Goal: Check status: Check status

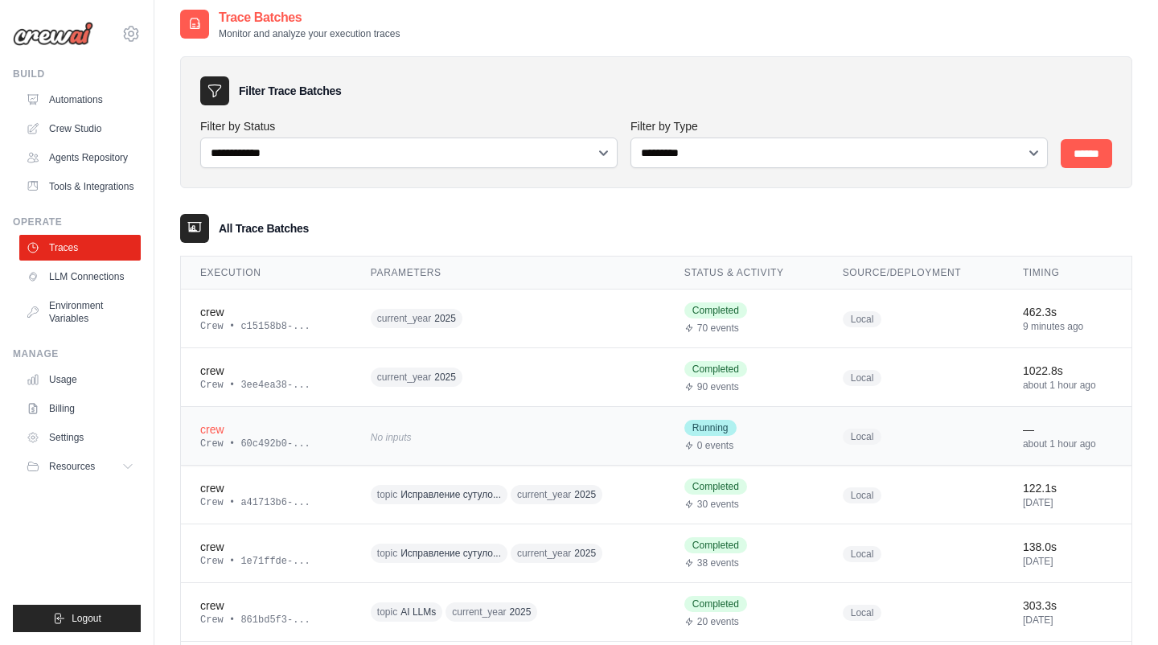
scroll to position [6, 0]
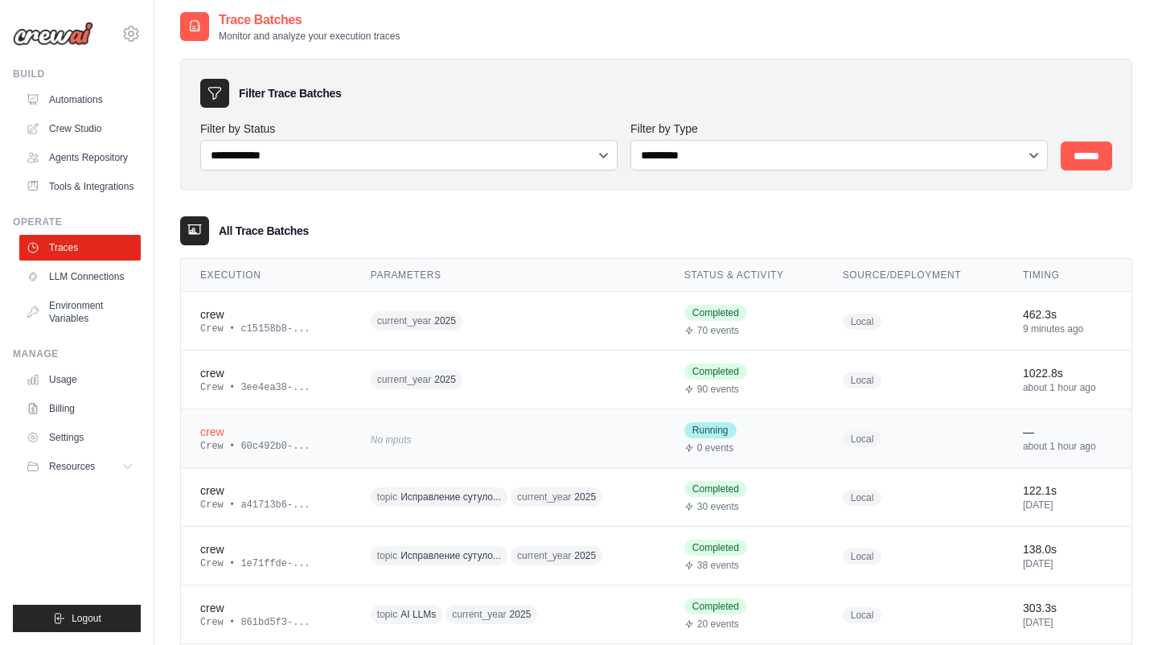
click at [218, 435] on div "crew" at bounding box center [266, 432] width 132 height 16
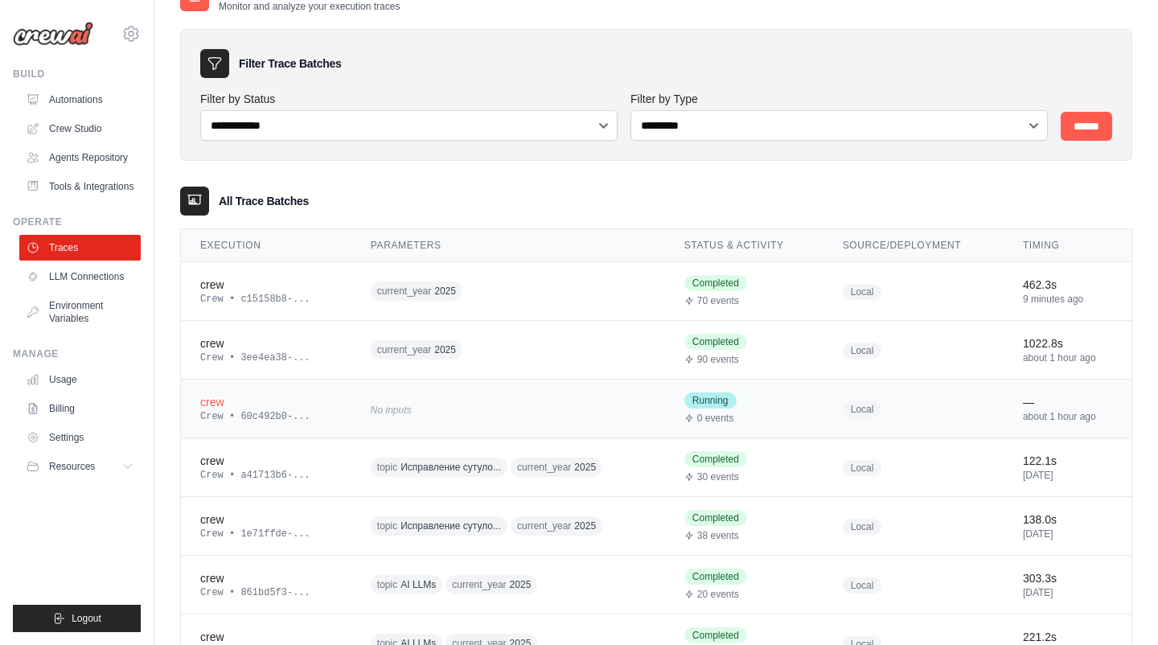
scroll to position [31, 0]
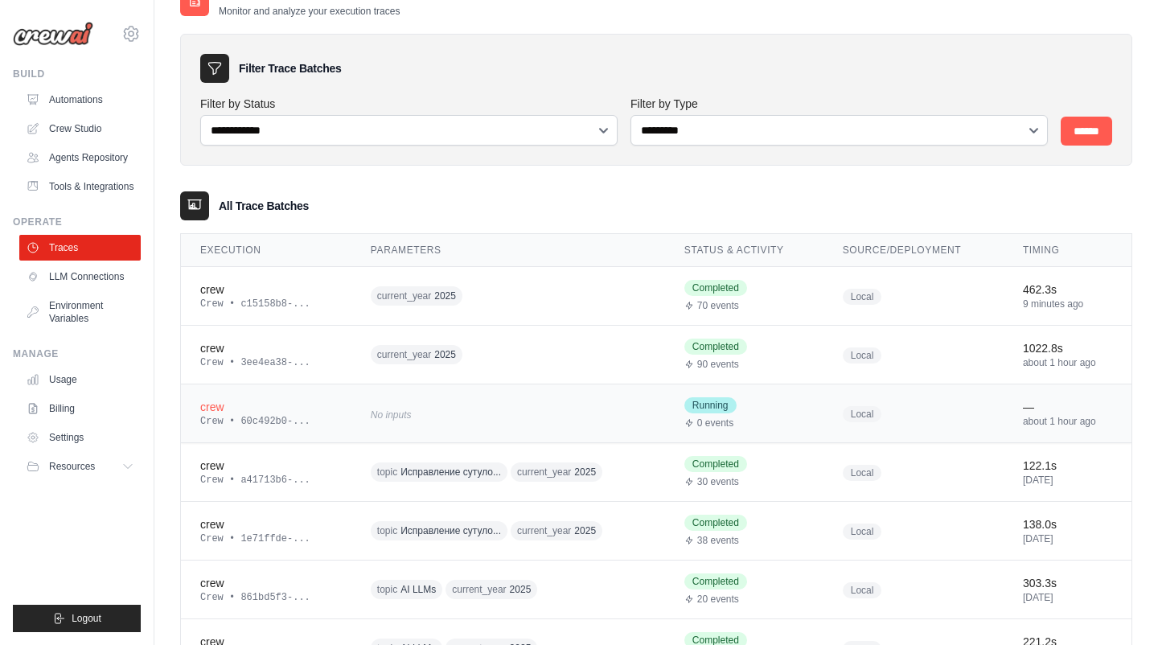
click at [531, 416] on div "No inputs" at bounding box center [508, 414] width 275 height 22
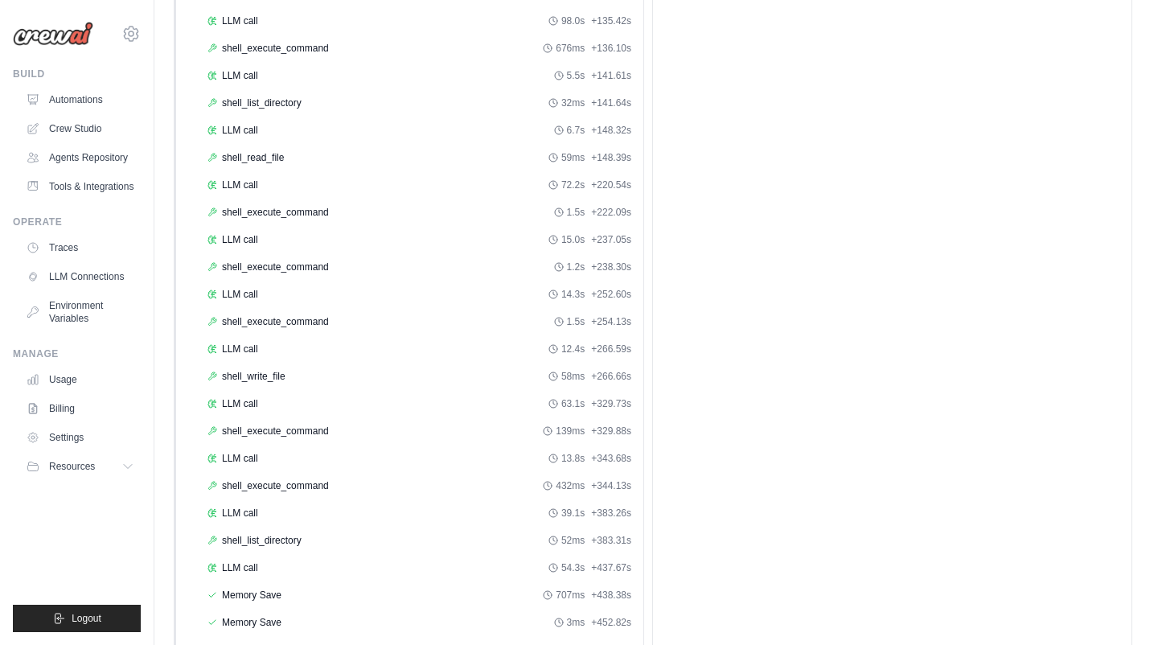
scroll to position [486, 0]
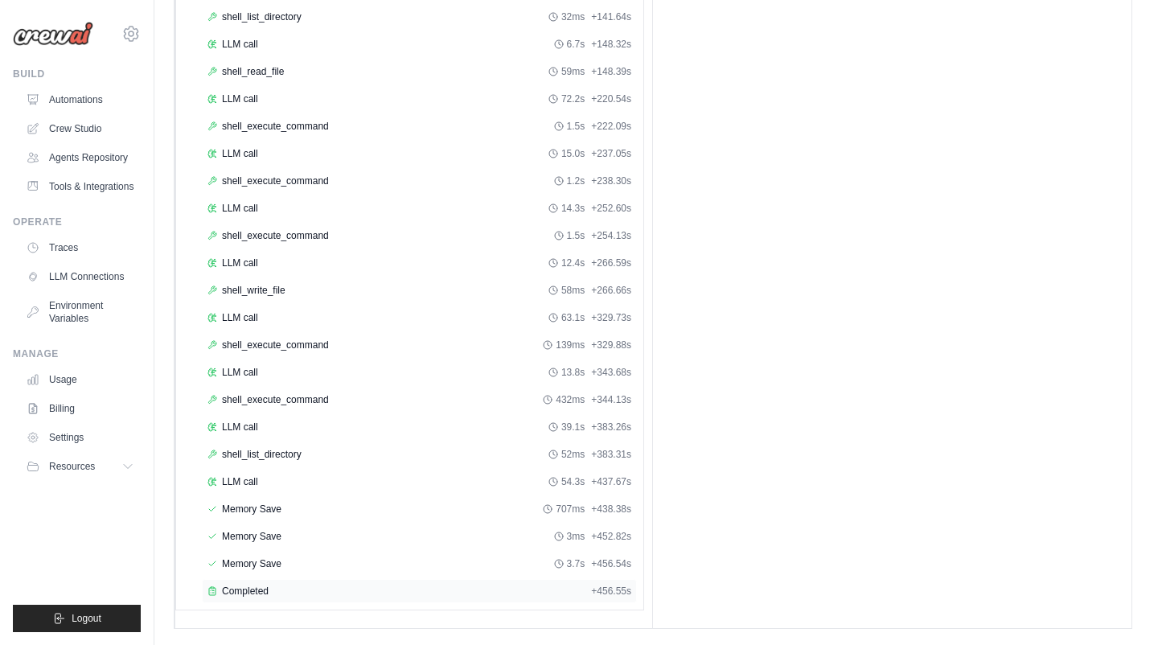
click at [374, 586] on div "Completed" at bounding box center [396, 591] width 377 height 13
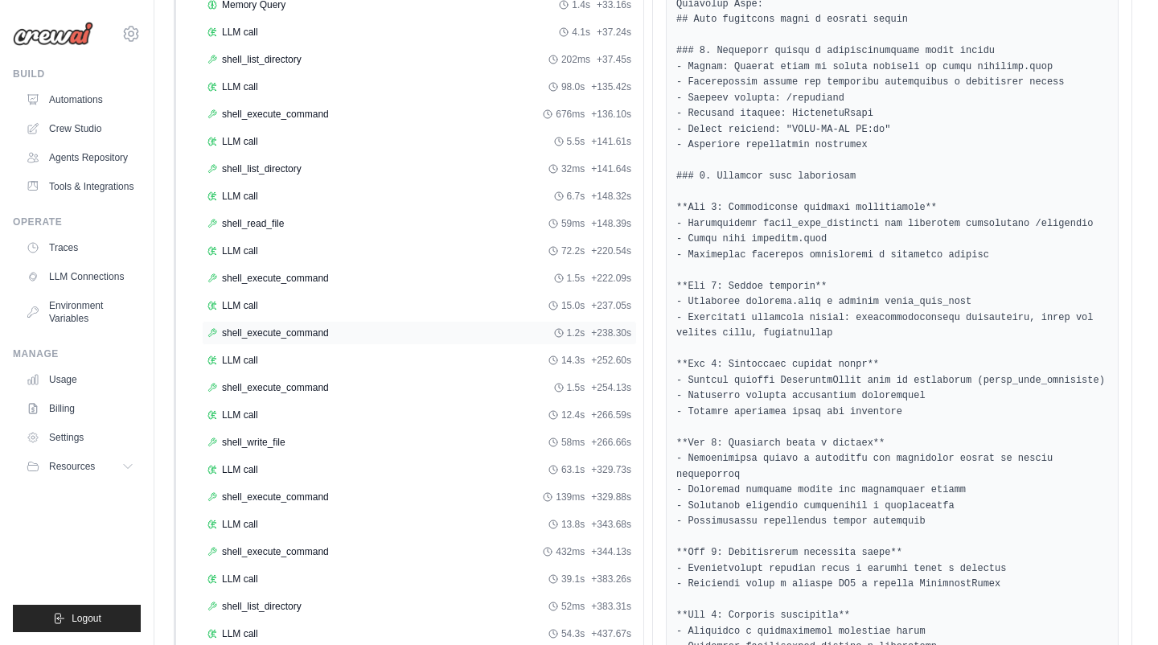
scroll to position [0, 0]
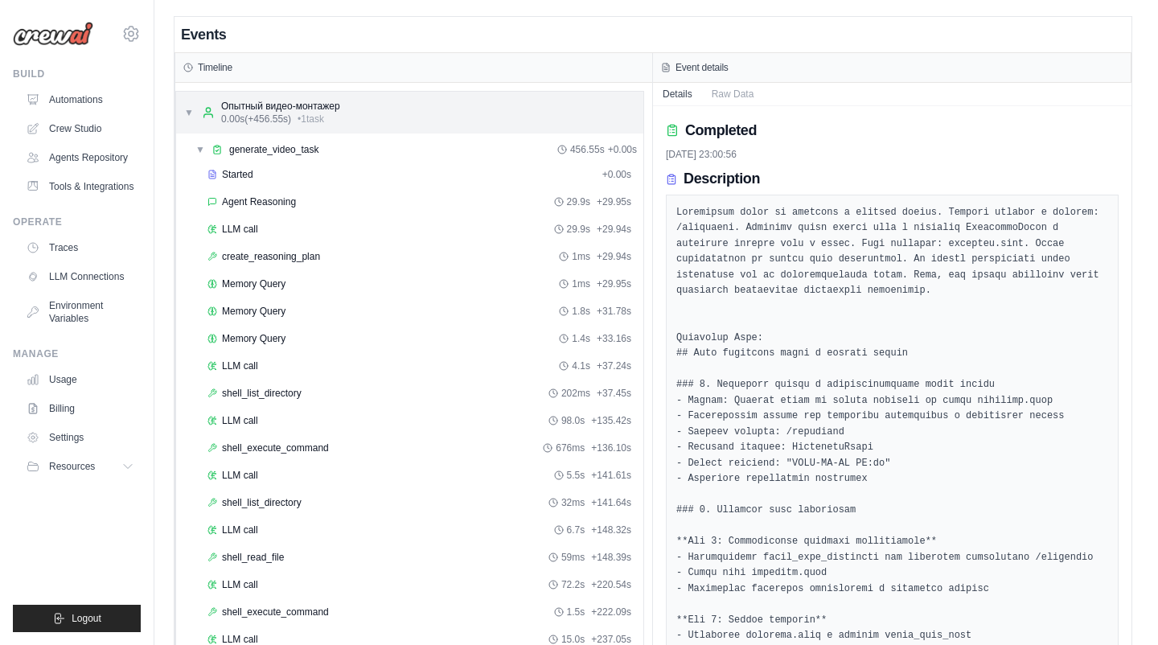
click at [422, 117] on div "▼ Опытный видео-монтажер 0.00s (+456.55s) • 1 task" at bounding box center [409, 113] width 467 height 42
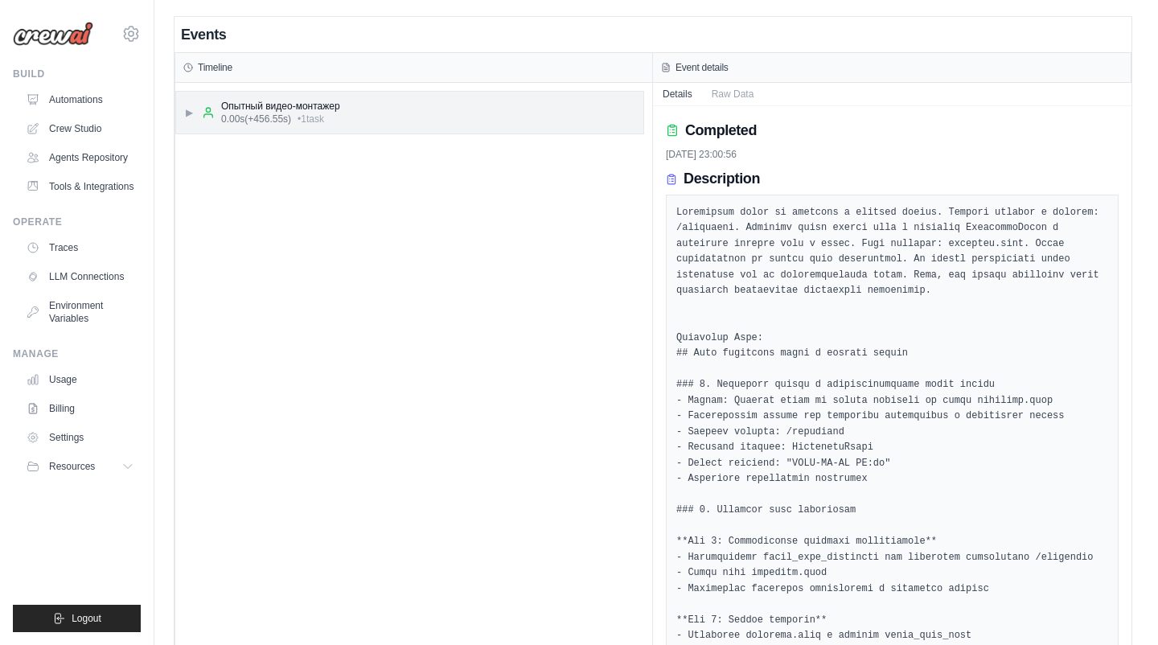
click at [422, 117] on div "▶ Опытный видео-монтажер 0.00s (+456.55s) • 1 task" at bounding box center [409, 113] width 467 height 42
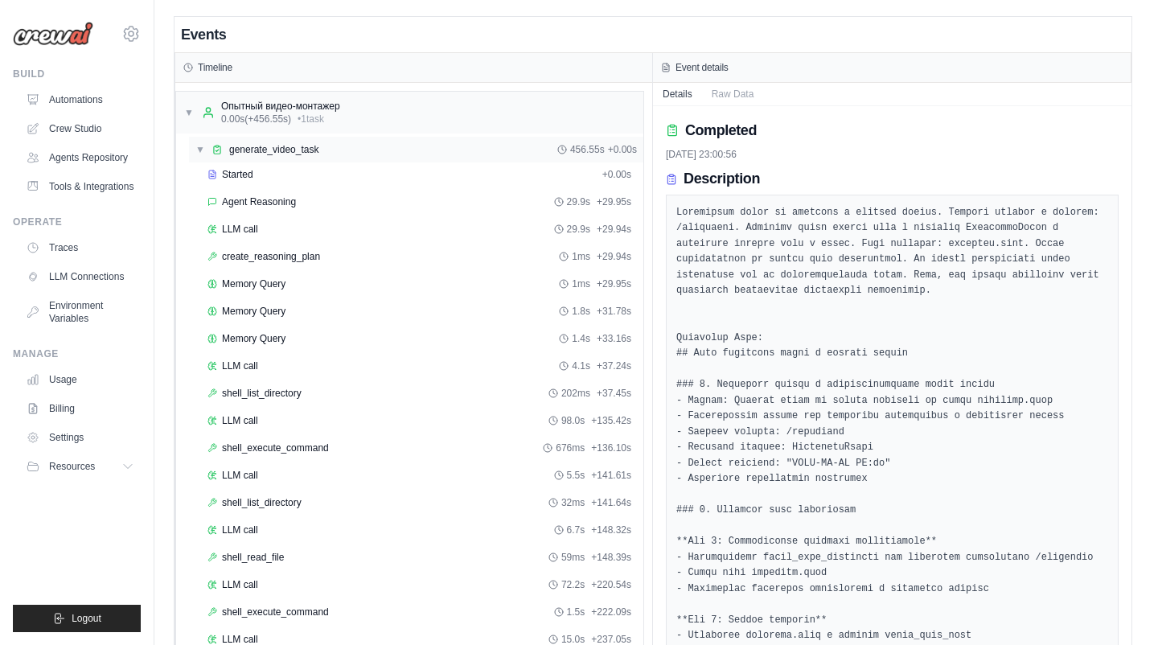
click at [408, 158] on div "▼ generate_video_task 456.55s + 0.00s" at bounding box center [416, 150] width 455 height 26
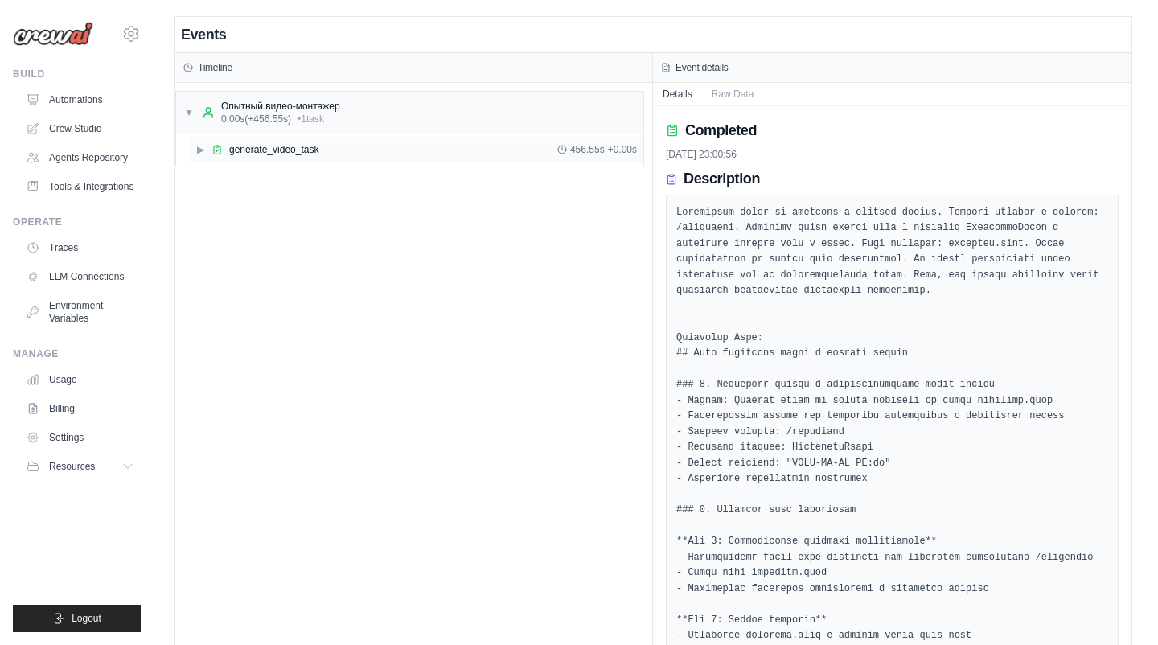
click at [408, 158] on div "▶ generate_video_task 456.55s + 0.00s" at bounding box center [416, 150] width 455 height 26
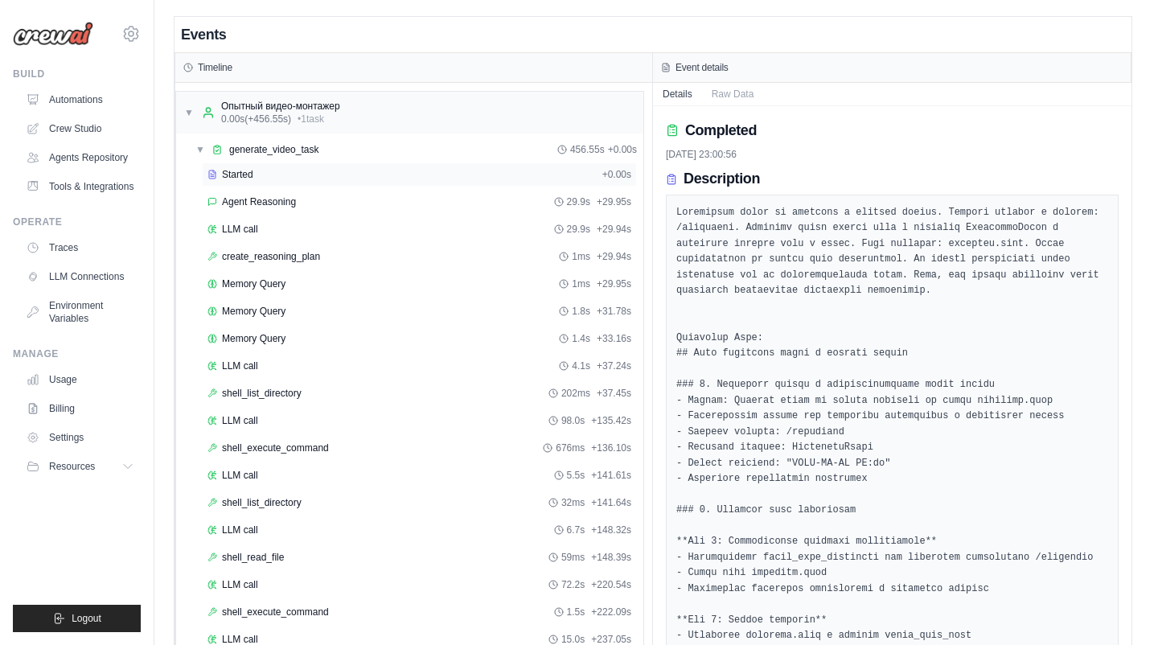
click at [402, 185] on div "Started + 0.00s" at bounding box center [419, 174] width 435 height 24
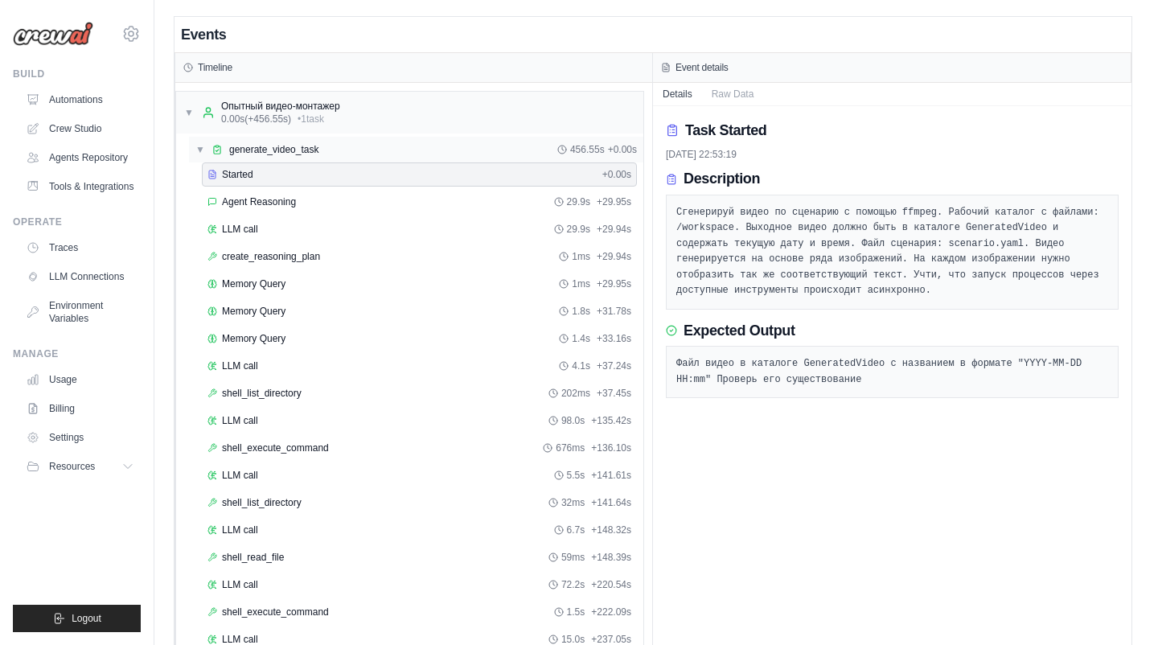
click at [413, 151] on div "▼ generate_video_task 456.55s + 0.00s" at bounding box center [416, 150] width 455 height 26
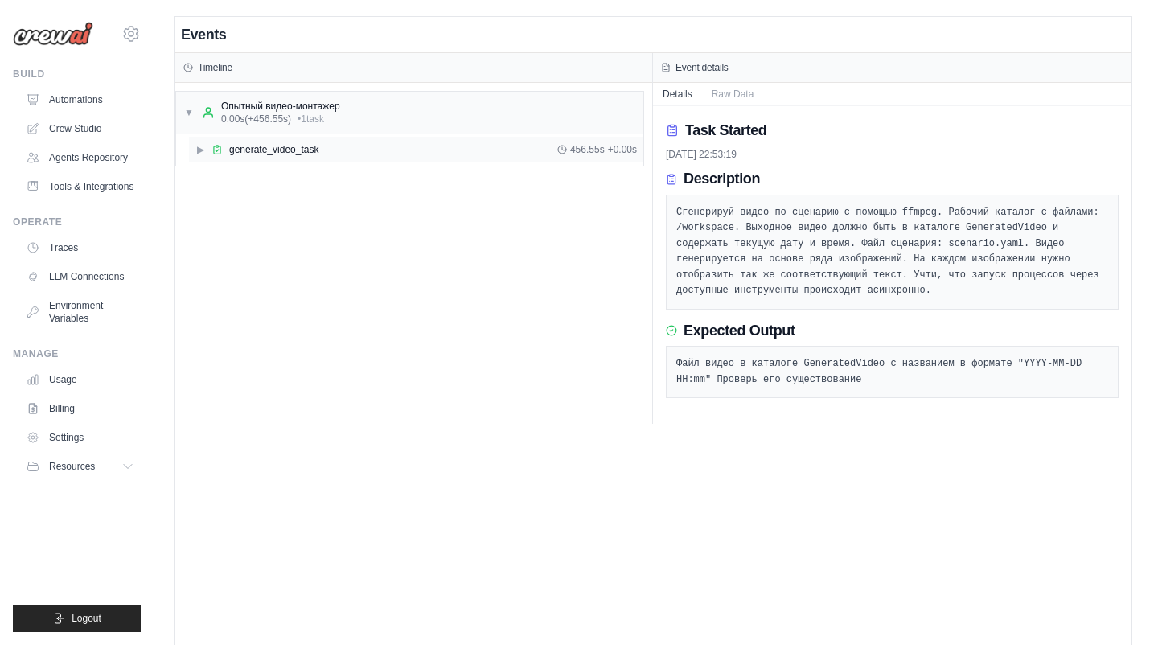
click at [413, 151] on div "▶ generate_video_task 456.55s + 0.00s" at bounding box center [416, 150] width 455 height 26
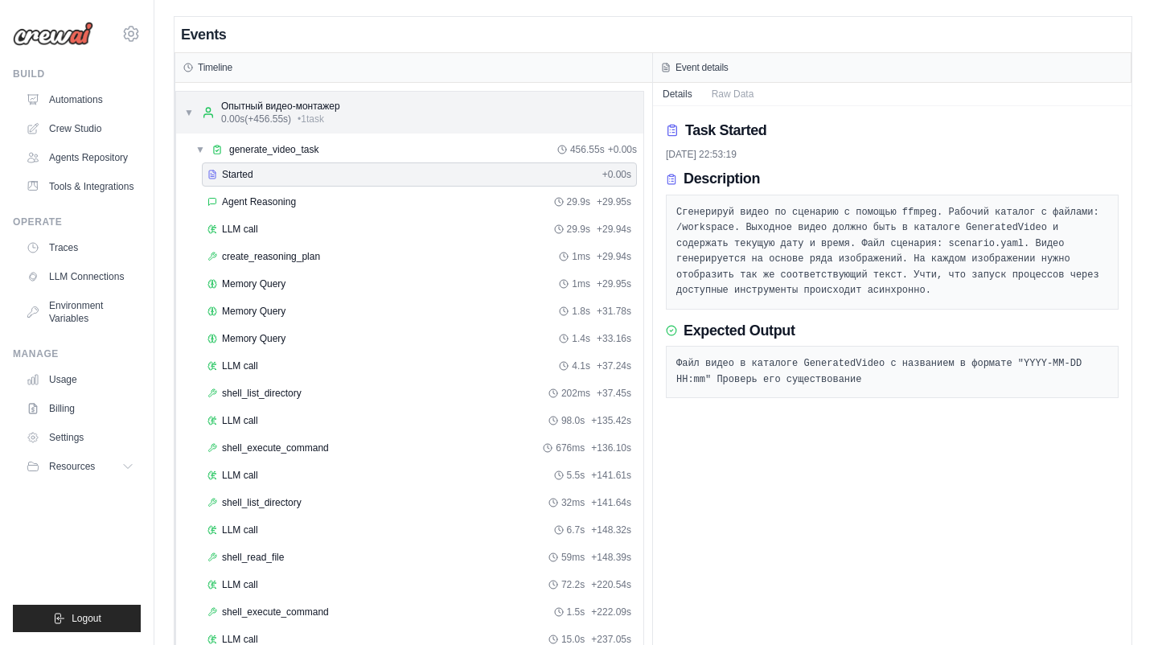
click at [409, 111] on div "▼ Опытный видео-монтажер 0.00s (+456.55s) • 1 task" at bounding box center [409, 113] width 467 height 42
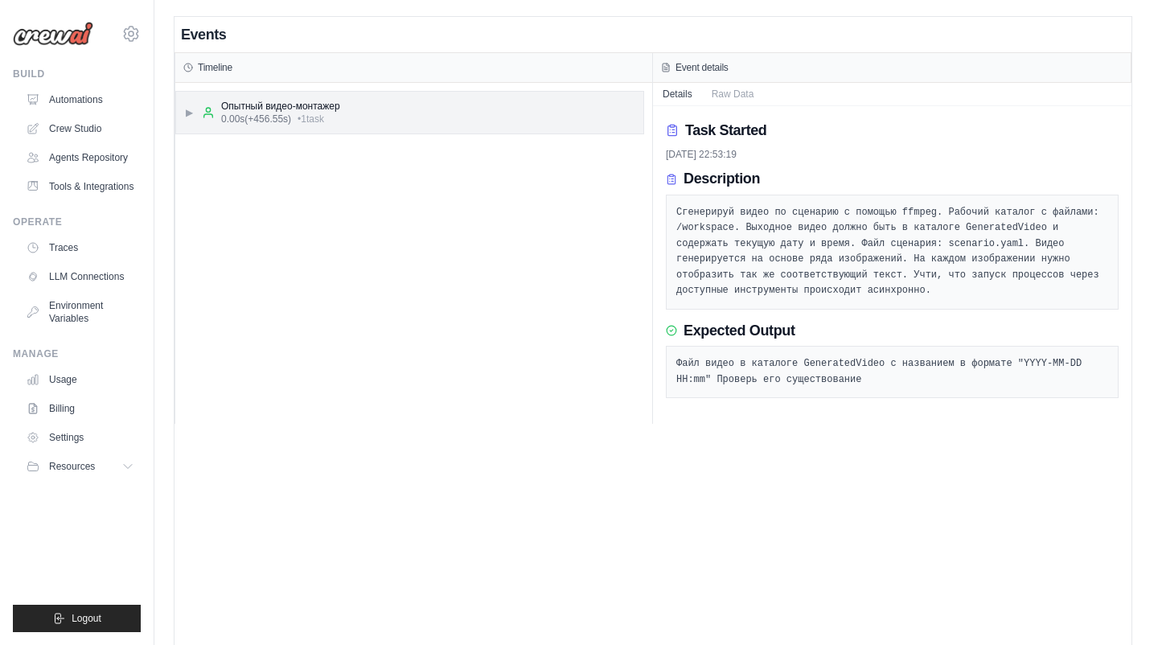
click at [409, 125] on div "▶ Опытный видео-монтажер 0.00s (+456.55s) • 1 task" at bounding box center [409, 113] width 467 height 42
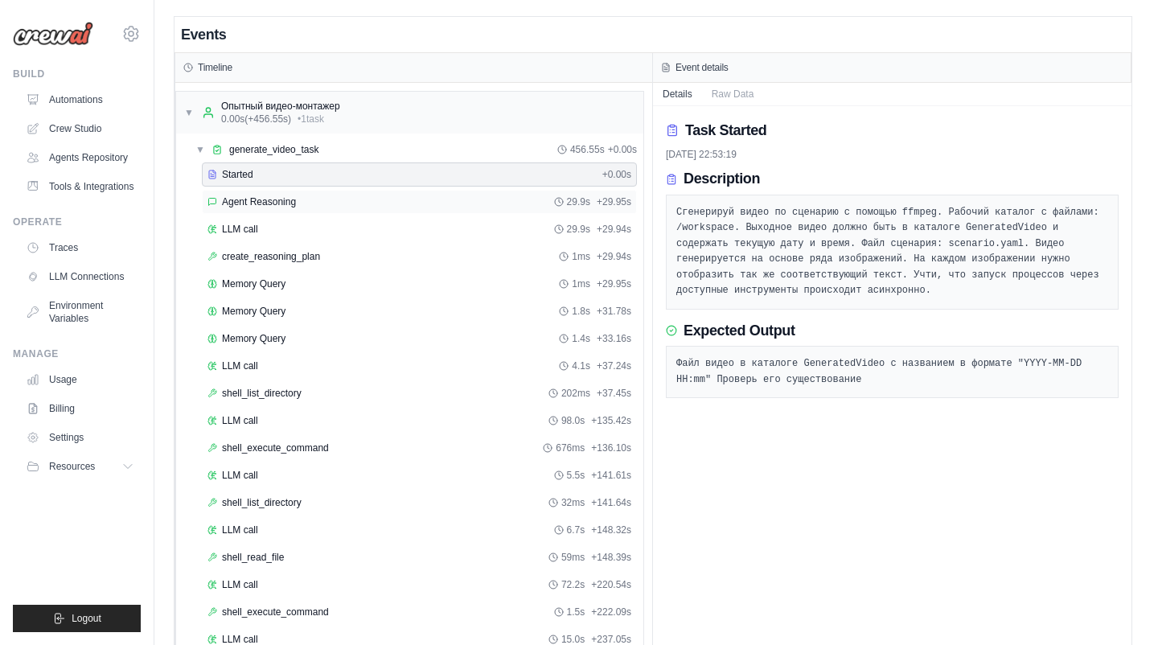
click at [375, 199] on div "Agent Reasoning 29.9s + 29.95s" at bounding box center [420, 201] width 424 height 13
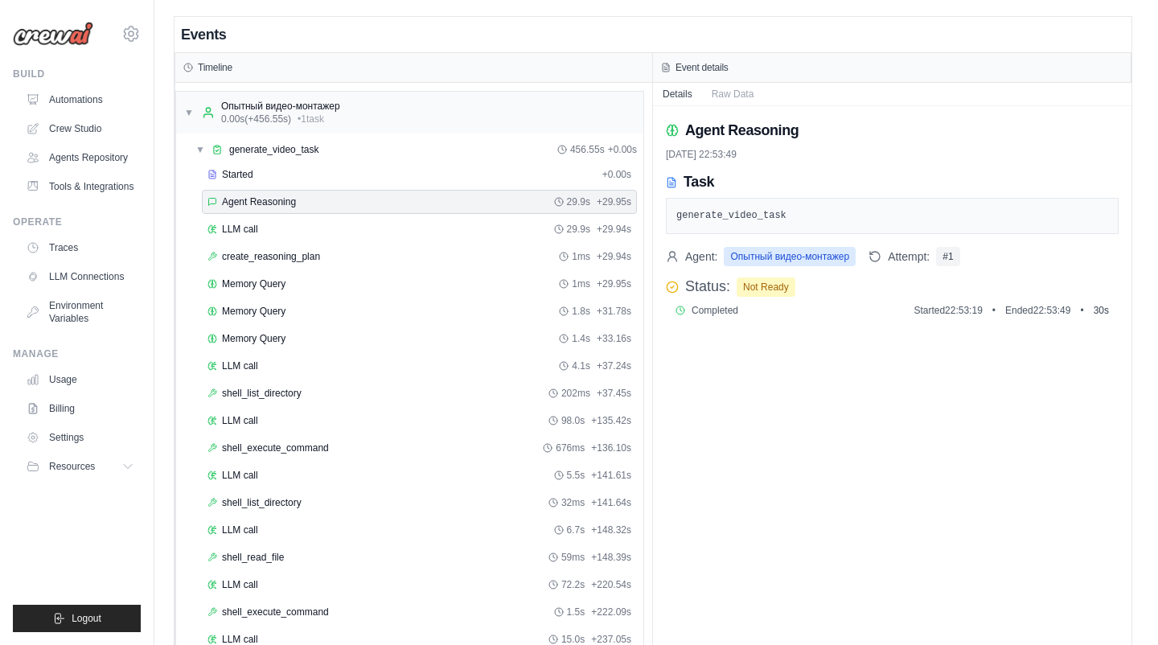
click at [757, 311] on div "Completed Started 22:53:19 • Ended 22:53:49 • 30 s" at bounding box center [893, 310] width 434 height 13
click at [452, 230] on div "LLM call 29.9s + 29.94s" at bounding box center [420, 229] width 424 height 13
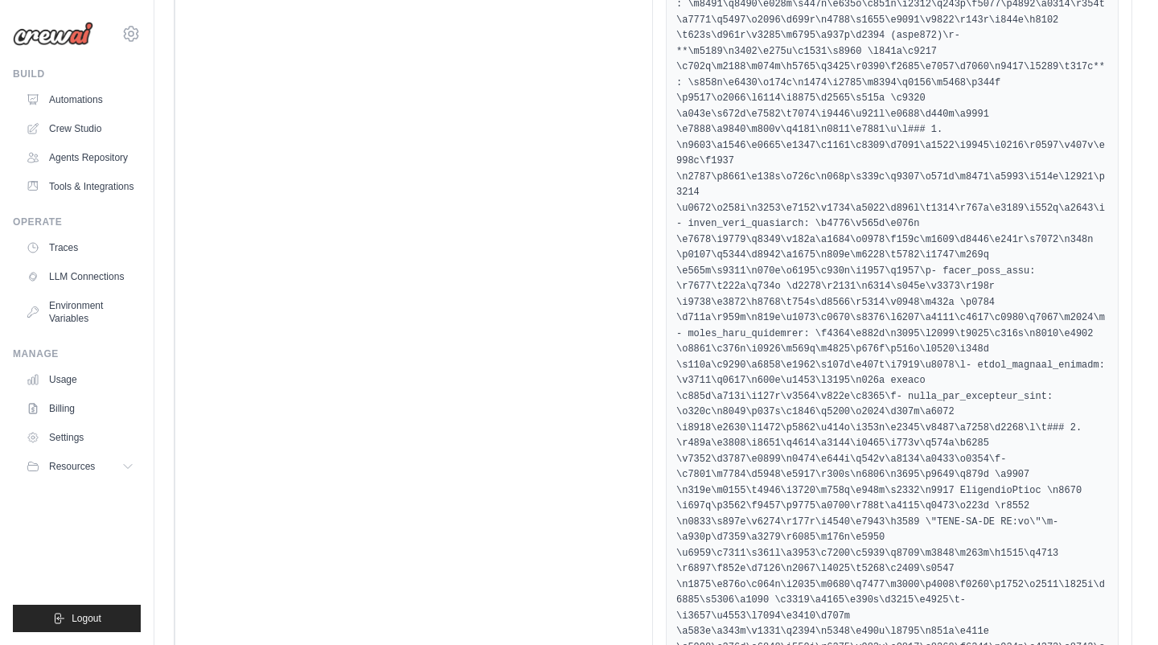
scroll to position [2569, 0]
